Goal: Task Accomplishment & Management: Manage account settings

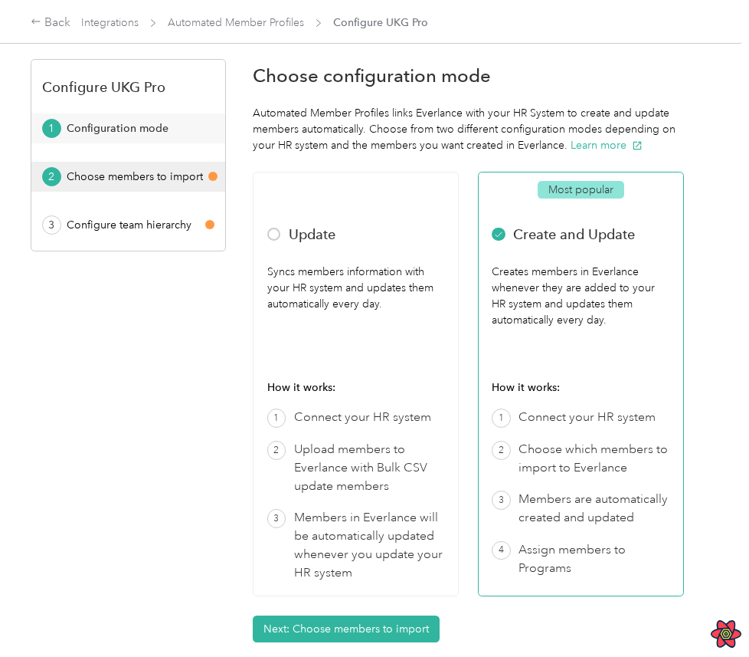
click at [169, 172] on div "Choose members to import" at bounding box center [135, 177] width 136 height 16
click at [249, 15] on span "Automated Member Profiles" at bounding box center [236, 23] width 136 height 16
click at [254, 24] on link "Automated Member Profiles" at bounding box center [236, 22] width 136 height 13
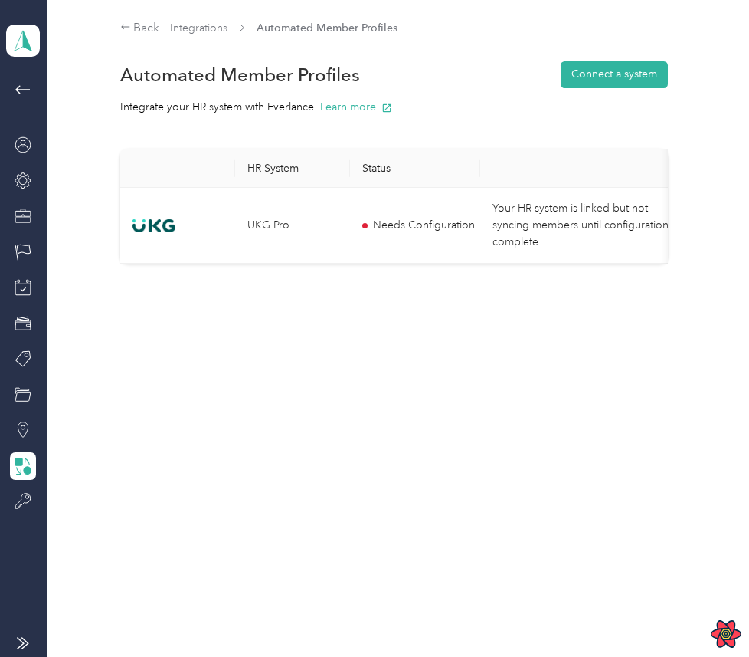
scroll to position [0, 135]
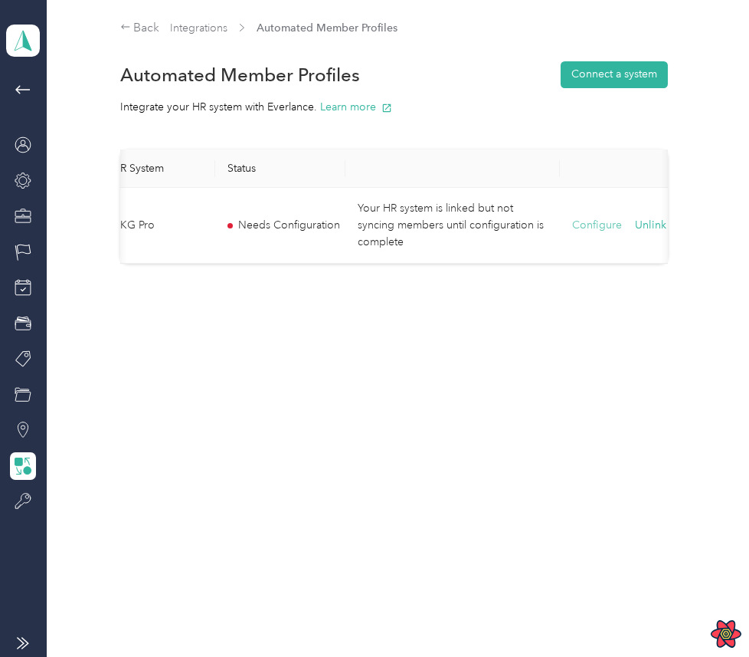
click at [600, 229] on button "Configure" at bounding box center [597, 225] width 50 height 17
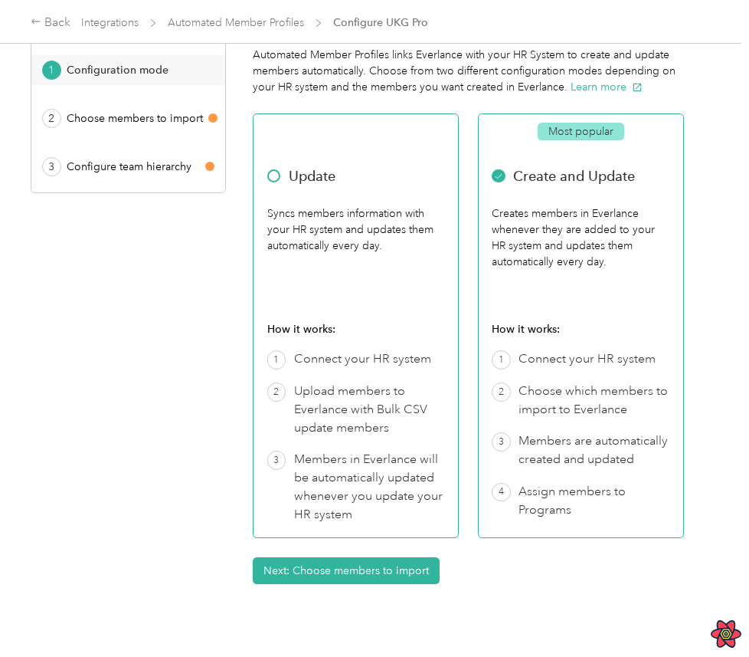
scroll to position [63, 0]
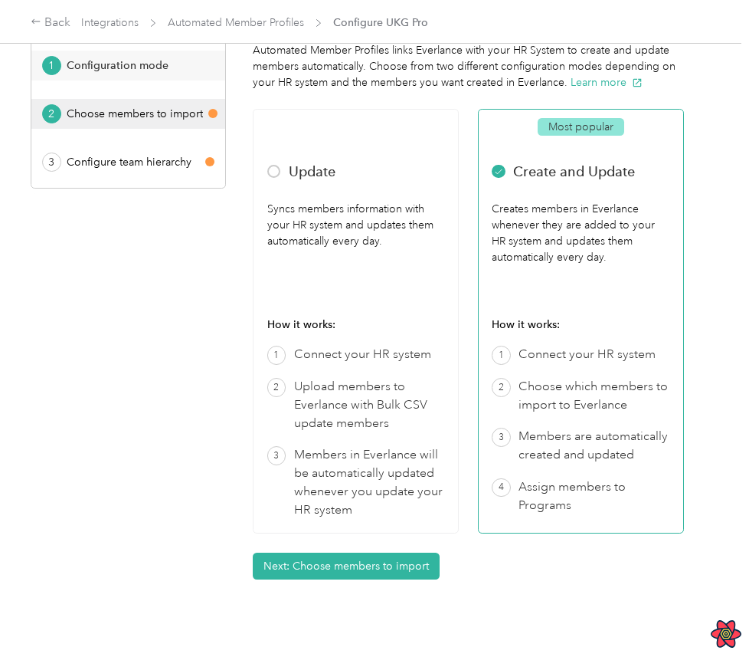
click at [172, 125] on button "2 Choose members to import" at bounding box center [128, 114] width 194 height 30
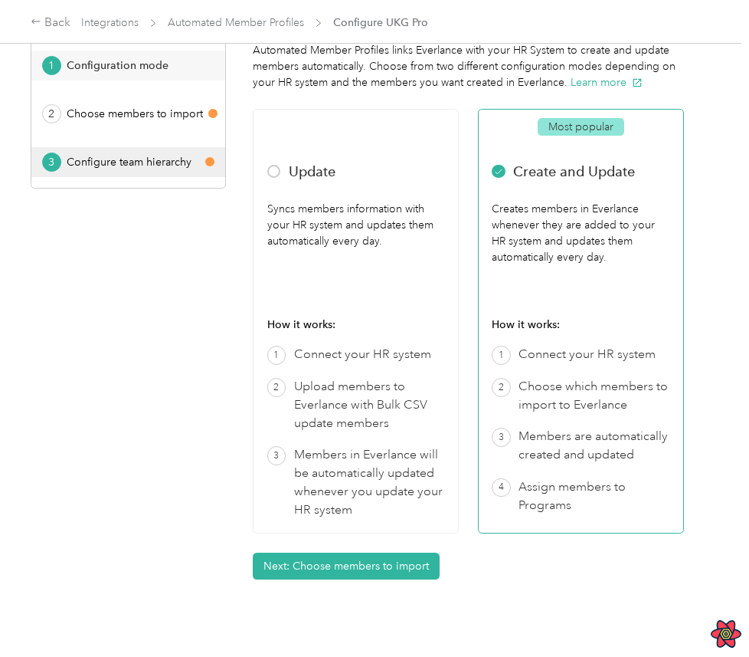
click at [176, 169] on div "Configure team hierarchy" at bounding box center [134, 162] width 134 height 16
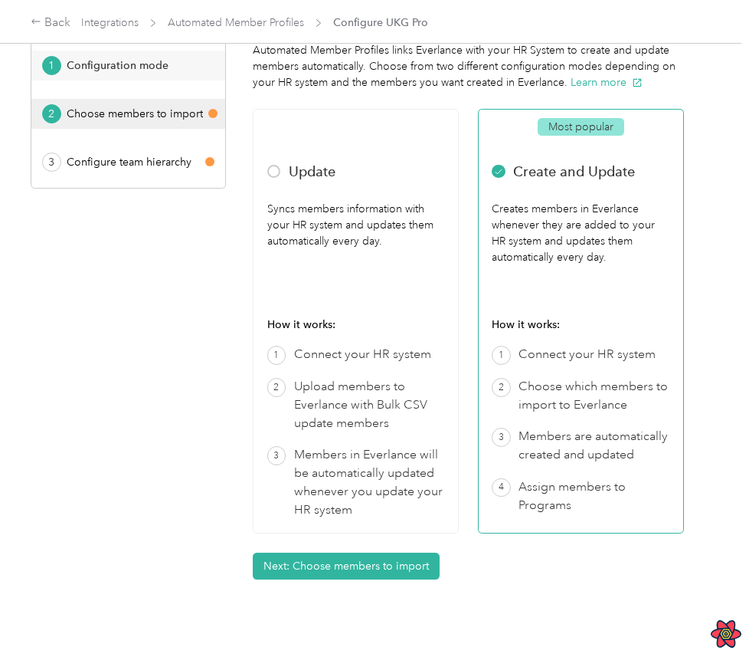
scroll to position [0, 0]
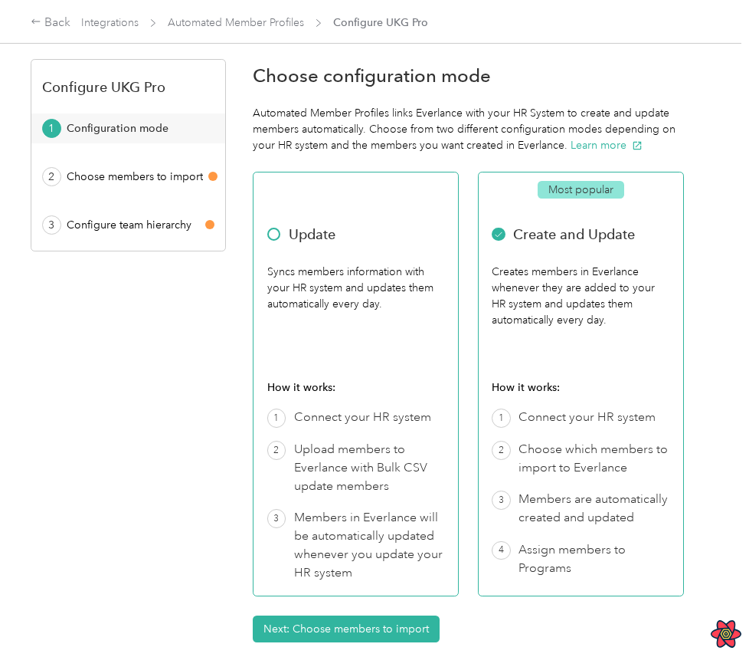
click at [368, 479] on div "Upload members to Everlance with Bulk CSV update members" at bounding box center [369, 468] width 151 height 55
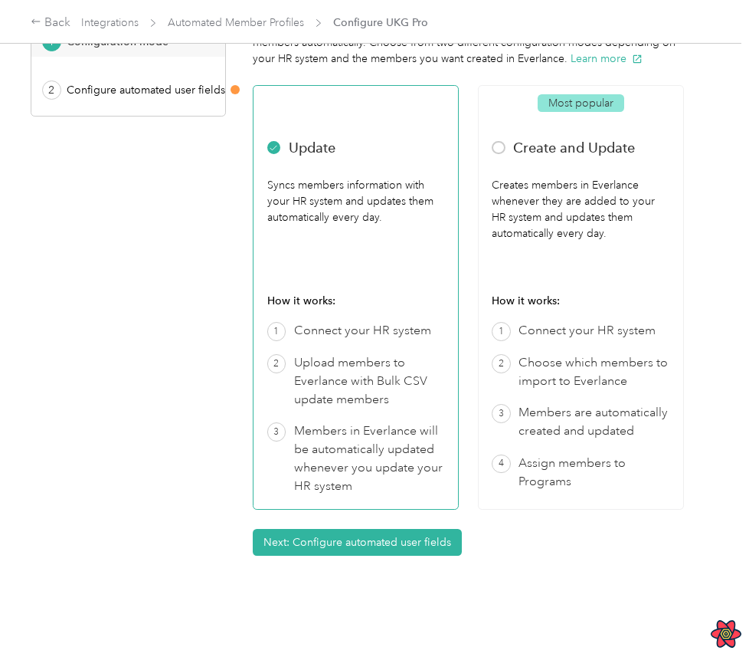
scroll to position [90, 0]
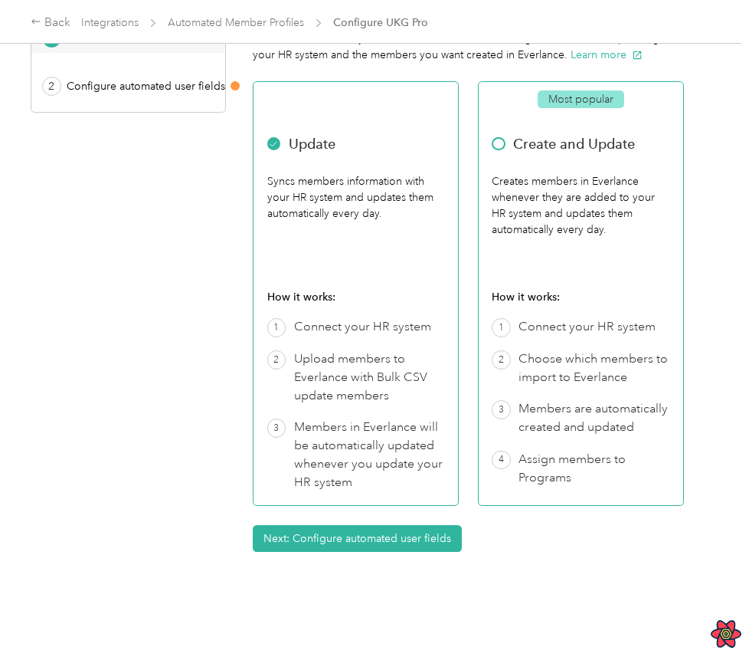
click at [552, 345] on div "How it works: 1 Connect your HR system 2 Choose which members to import to Ever…" at bounding box center [581, 388] width 178 height 198
click at [405, 293] on div "How it works:" at bounding box center [356, 297] width 178 height 16
click at [537, 299] on div "How it works:" at bounding box center [581, 297] width 178 height 16
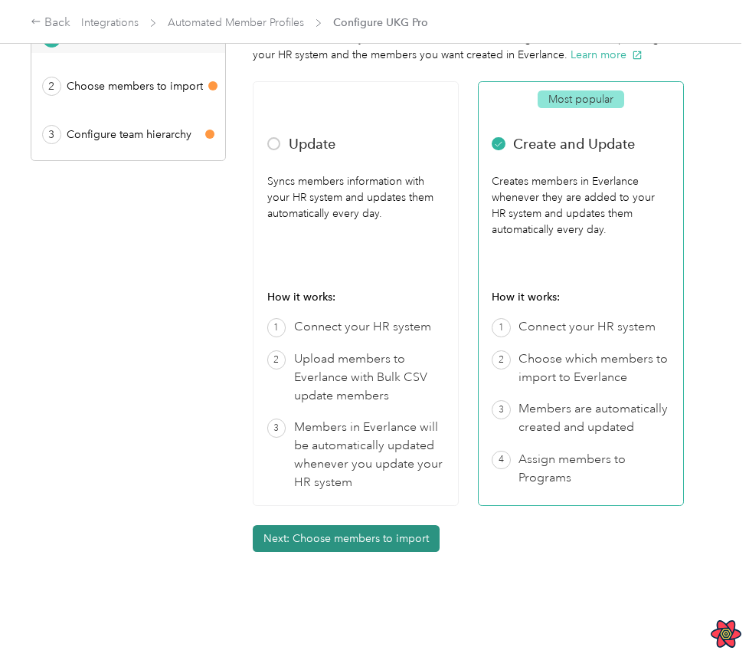
click at [395, 535] on button "Next: Choose members to import" at bounding box center [346, 538] width 187 height 27
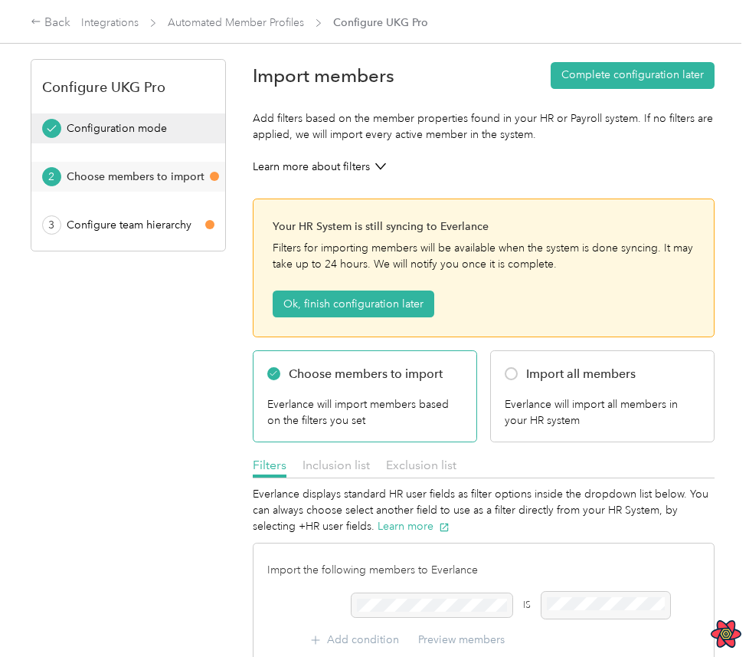
click at [169, 136] on button "Configuration mode" at bounding box center [128, 128] width 194 height 30
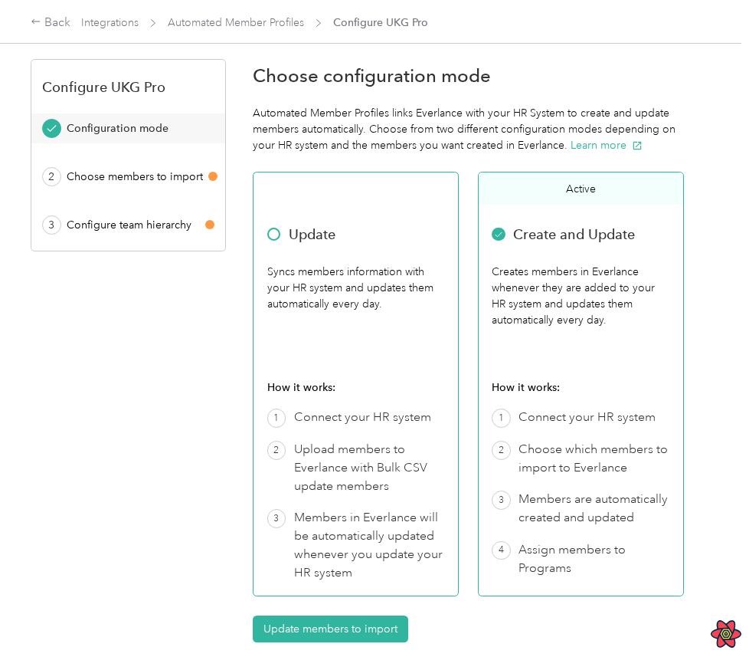
click at [424, 266] on div "Syncs members information with your HR system and updates them automatically ev…" at bounding box center [356, 312] width 178 height 97
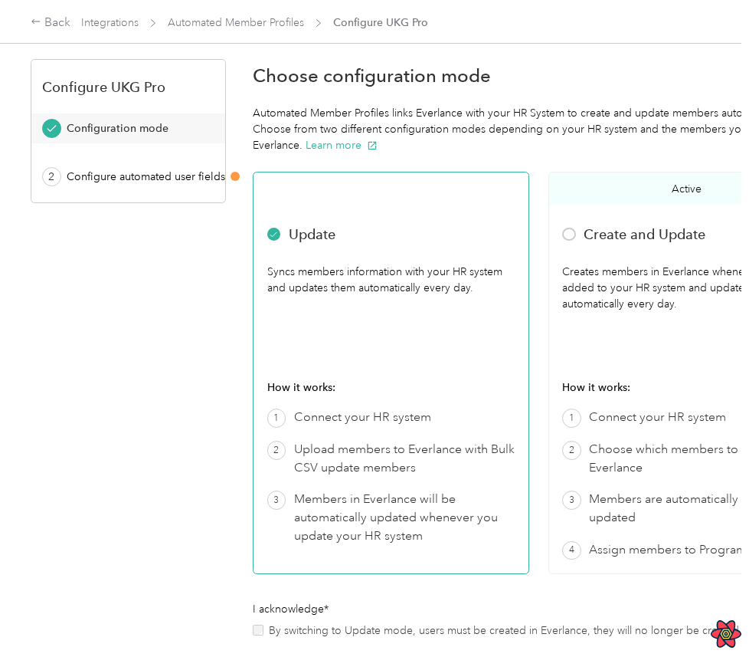
click at [328, 623] on label "By switching to Update mode, users must be created in Everlance, they will no l…" at bounding box center [547, 630] width 556 height 16
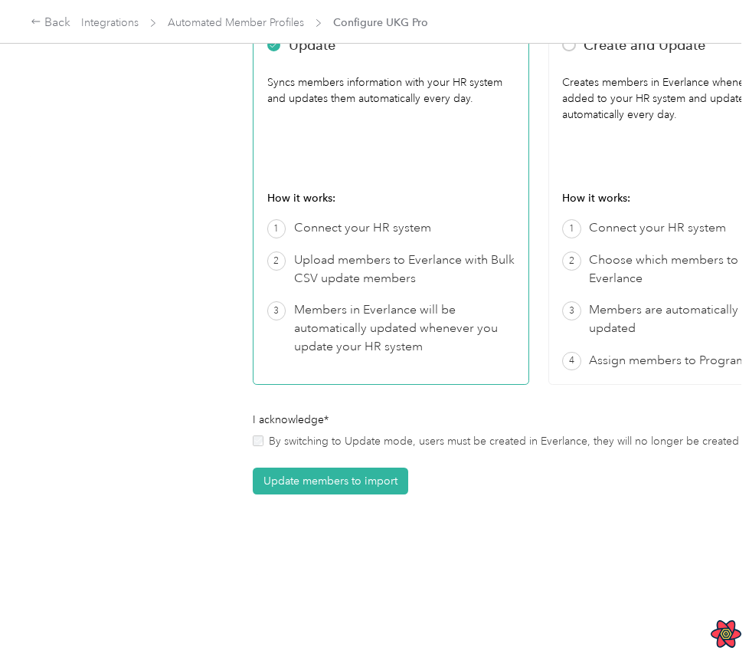
scroll to position [252, 0]
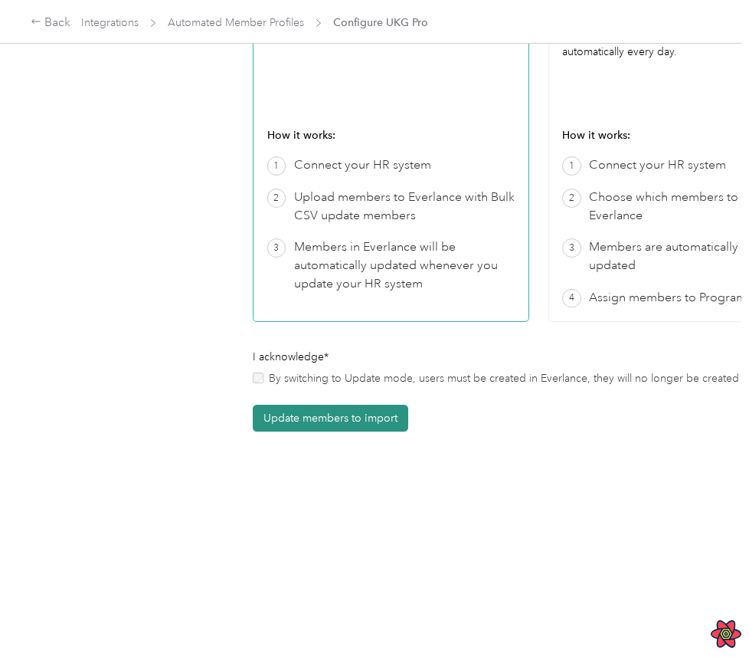
click at [356, 425] on button "Update members to import" at bounding box center [331, 418] width 156 height 27
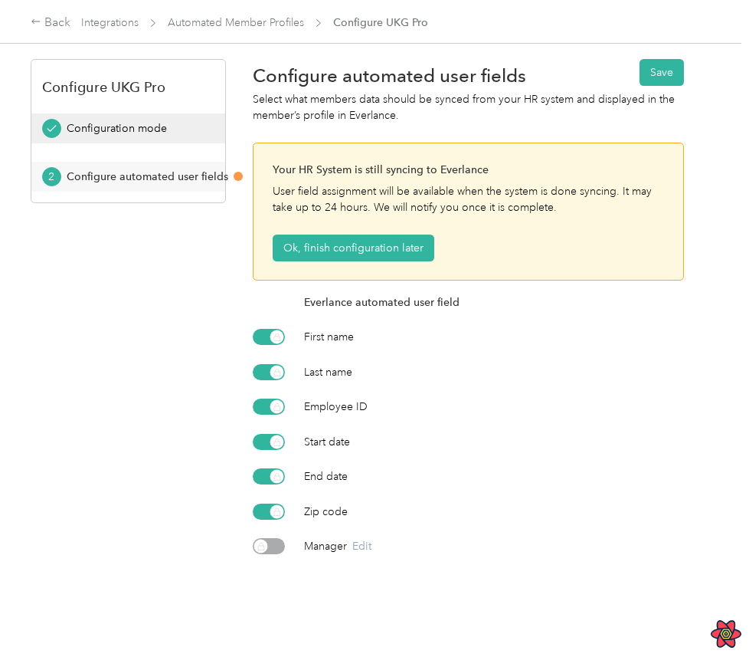
click at [189, 129] on div "Configuration mode" at bounding box center [134, 128] width 134 height 16
